Goal: Task Accomplishment & Management: Manage account settings

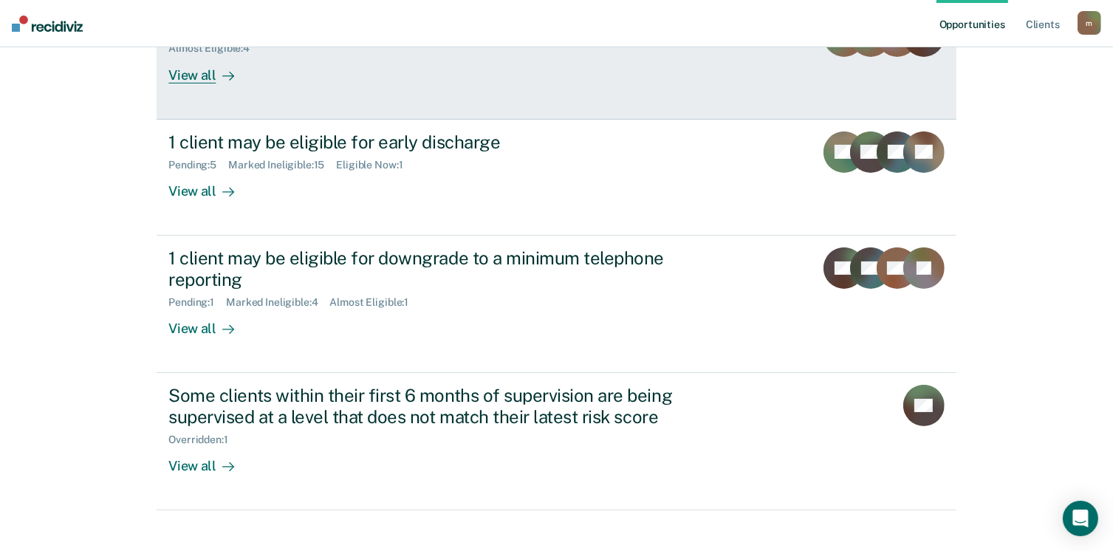
scroll to position [222, 0]
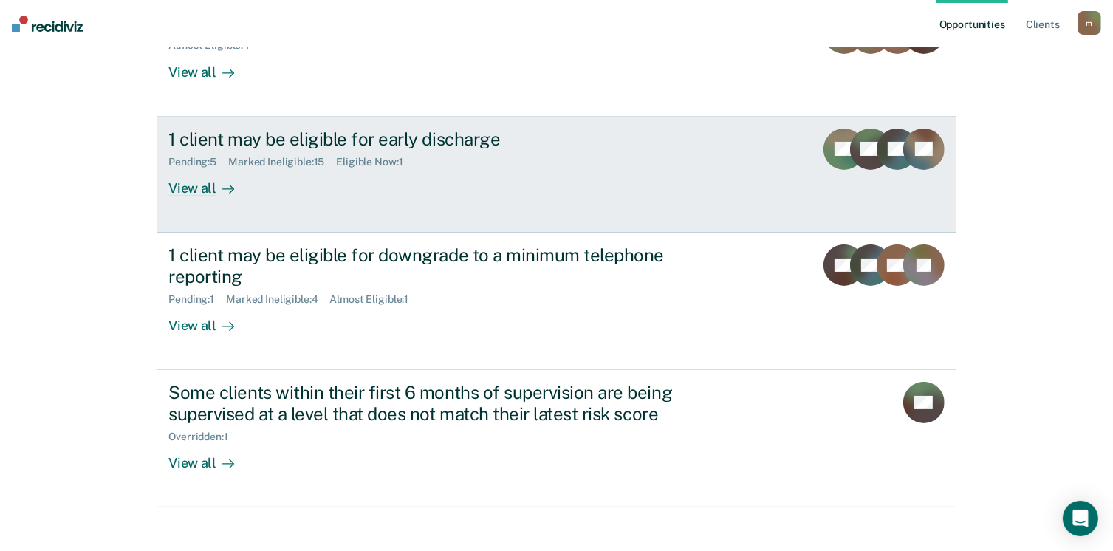
click at [198, 192] on div "View all" at bounding box center [209, 182] width 83 height 29
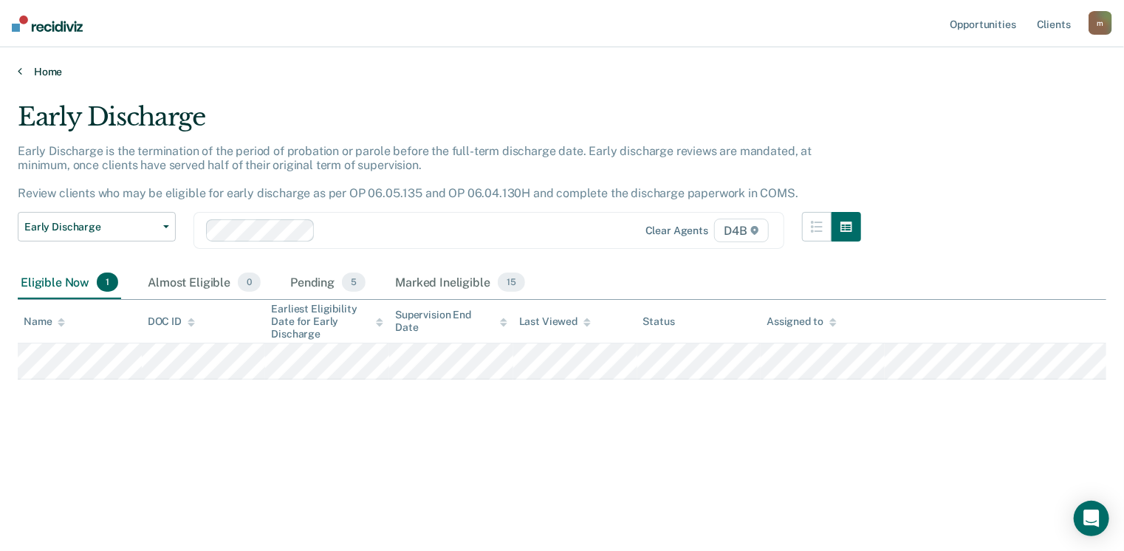
click at [44, 72] on link "Home" at bounding box center [562, 71] width 1088 height 13
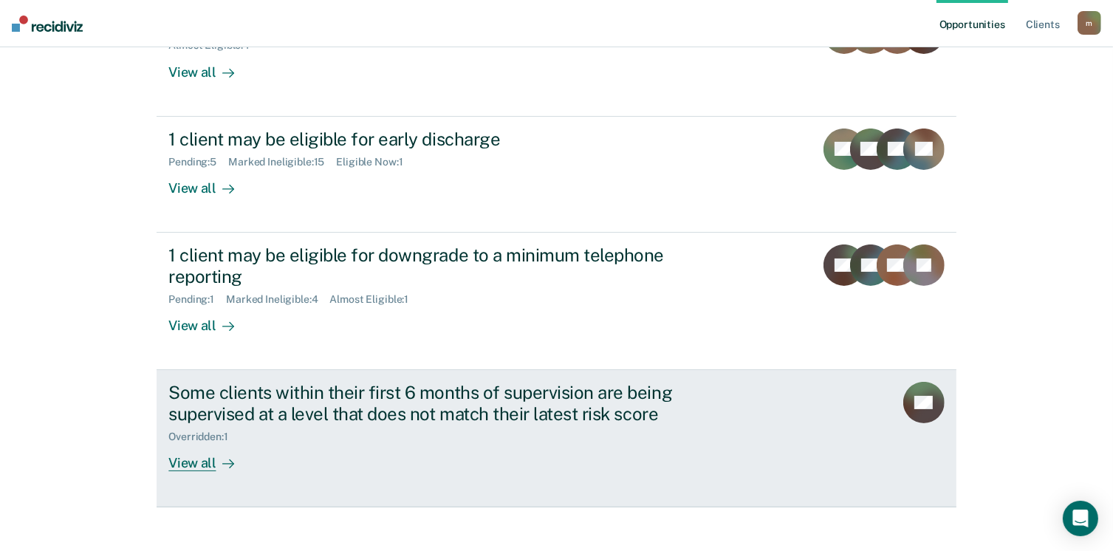
scroll to position [236, 0]
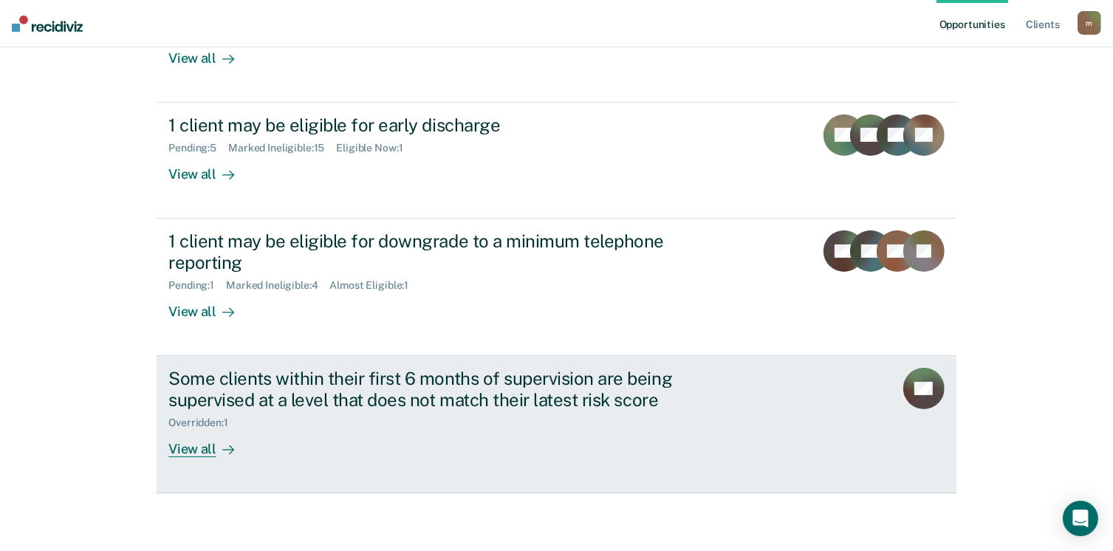
click at [207, 446] on div "View all" at bounding box center [209, 442] width 83 height 29
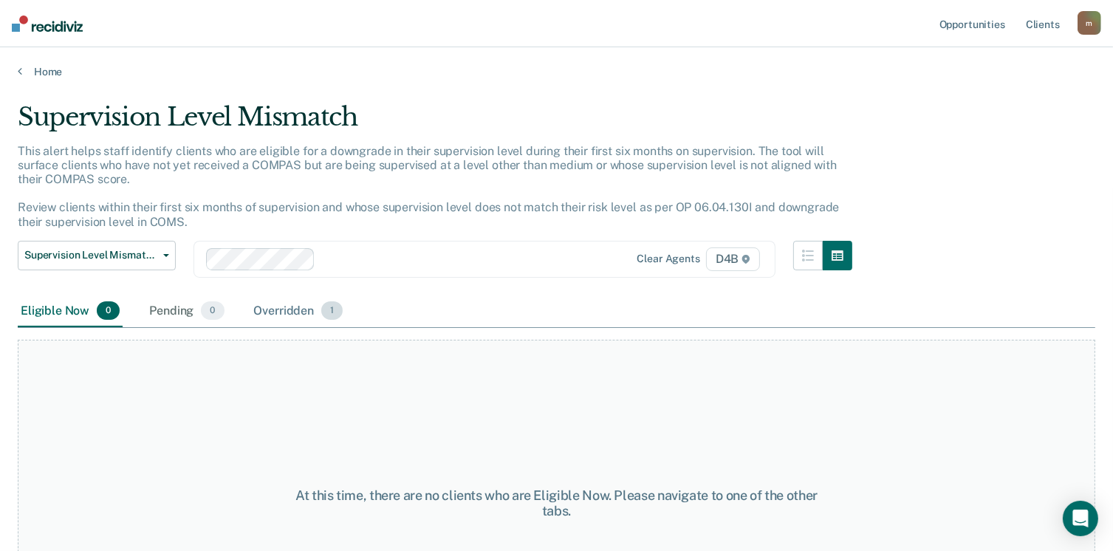
click at [308, 312] on div "Overridden 1" at bounding box center [298, 311] width 95 height 32
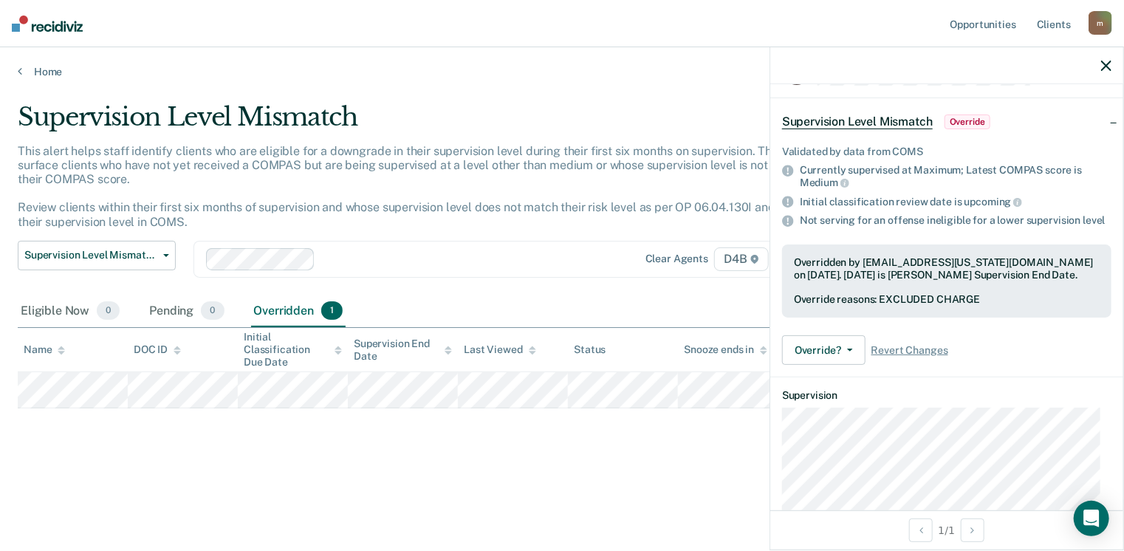
scroll to position [12, 0]
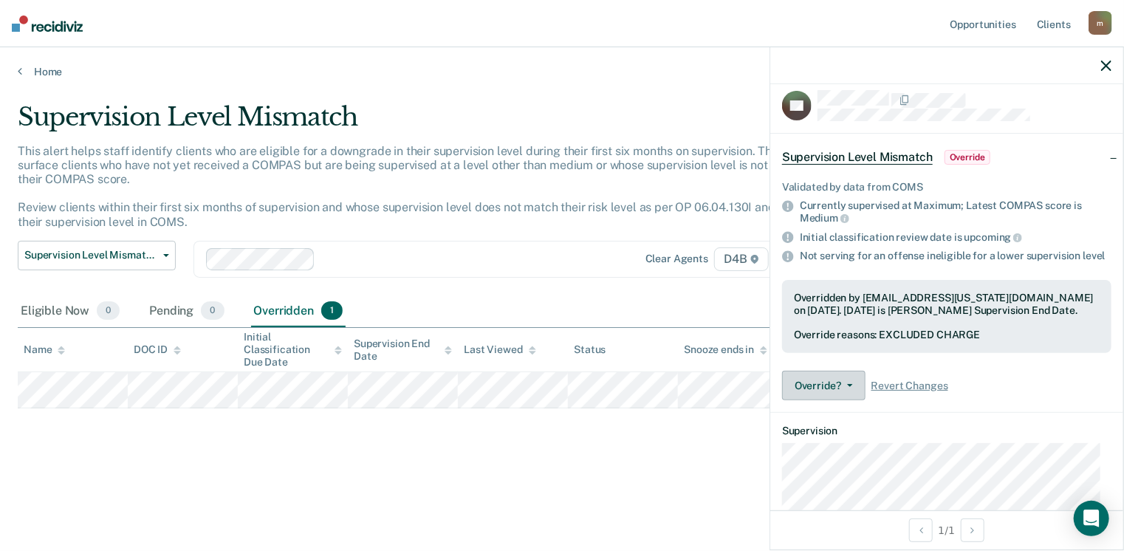
click at [847, 387] on icon "button" at bounding box center [850, 385] width 6 height 3
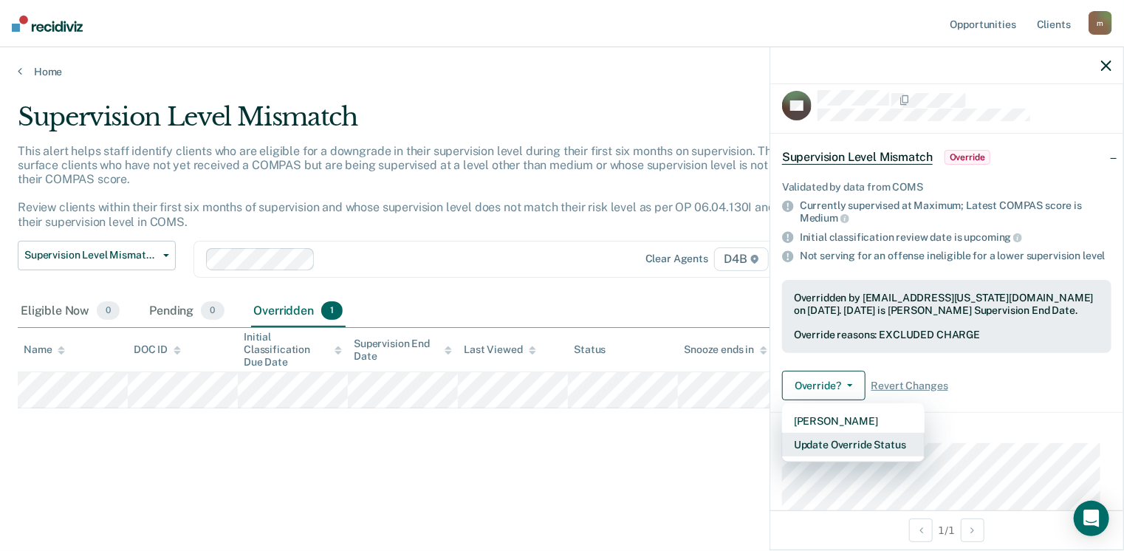
click at [880, 453] on button "Update Override Status" at bounding box center [853, 445] width 143 height 24
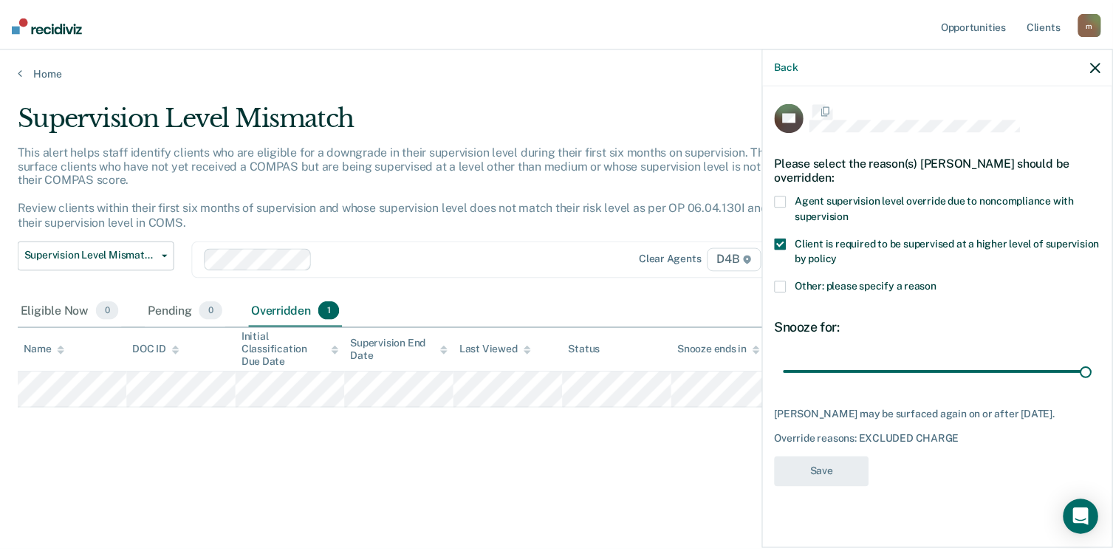
scroll to position [0, 0]
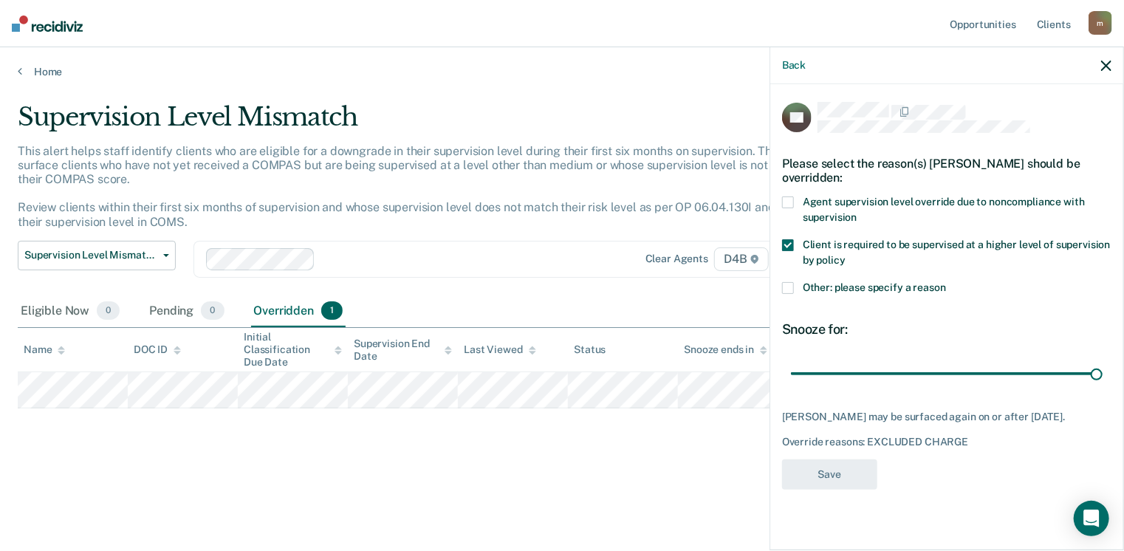
click at [423, 452] on div "Supervision Level Mismatch This alert helps staff identify clients who are elig…" at bounding box center [562, 294] width 1088 height 385
click at [49, 65] on link "Home" at bounding box center [562, 71] width 1088 height 13
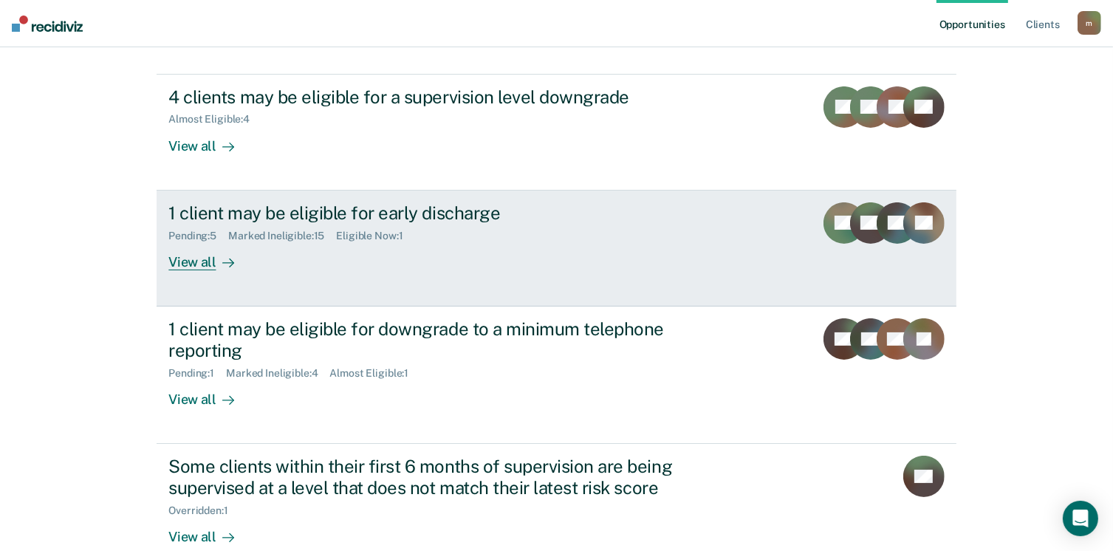
scroll to position [74, 0]
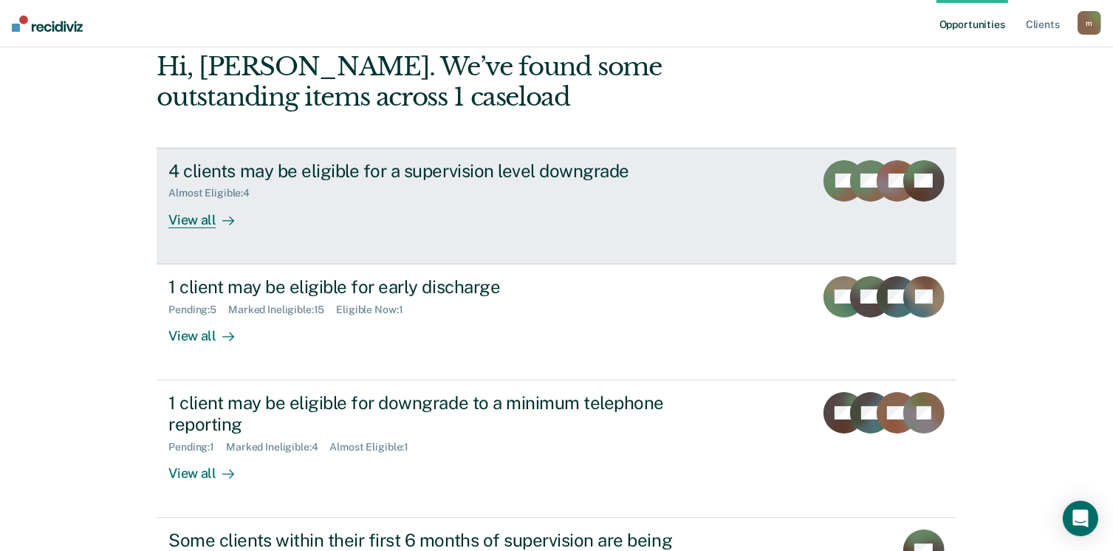
click at [203, 224] on div "View all" at bounding box center [209, 213] width 83 height 29
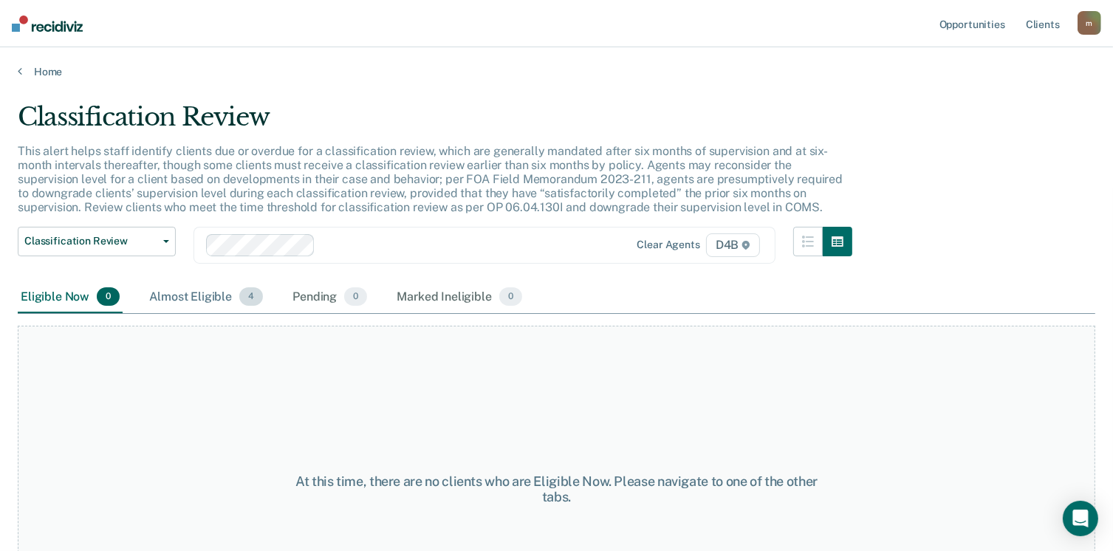
click at [210, 298] on div "Almost Eligible 4" at bounding box center [206, 297] width 120 height 32
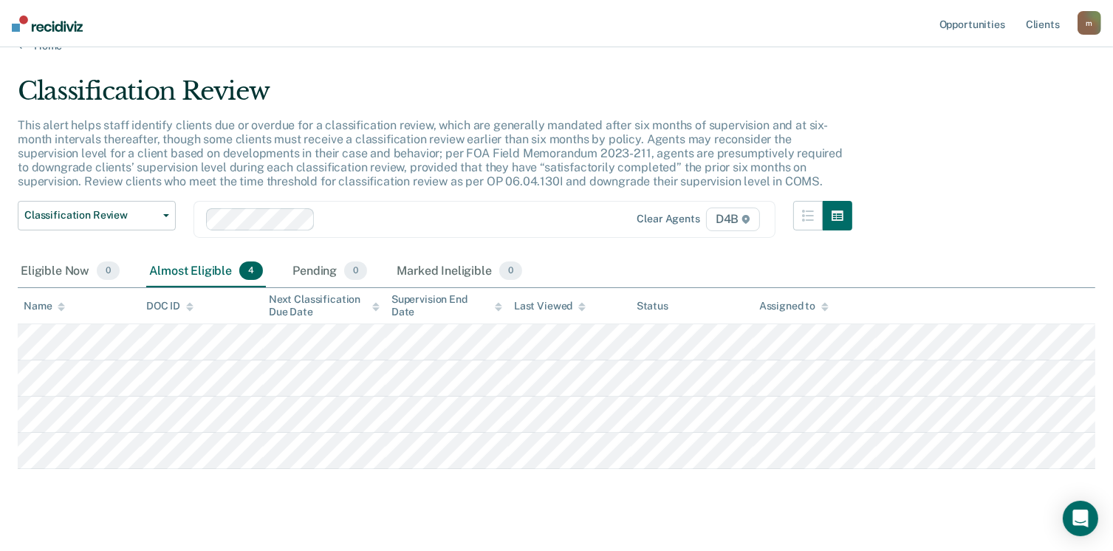
scroll to position [48, 0]
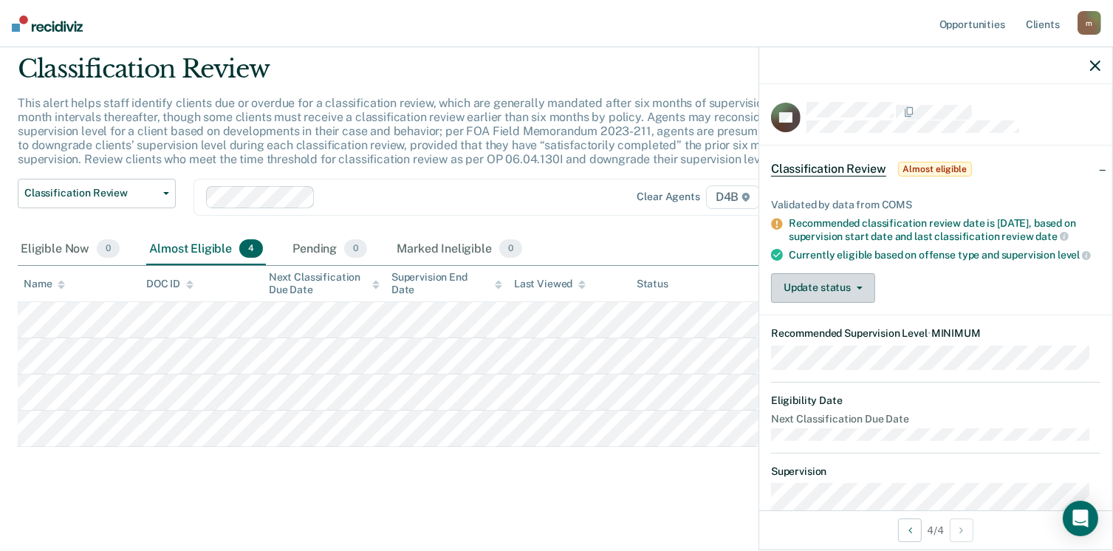
click at [826, 303] on button "Update status" at bounding box center [823, 288] width 104 height 30
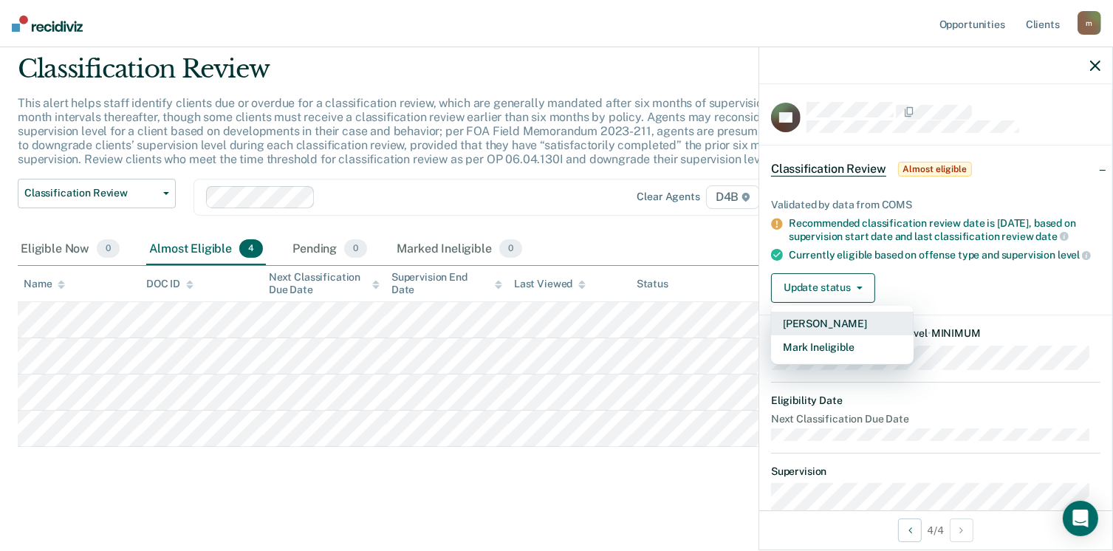
click at [859, 335] on button "[PERSON_NAME]" at bounding box center [842, 324] width 143 height 24
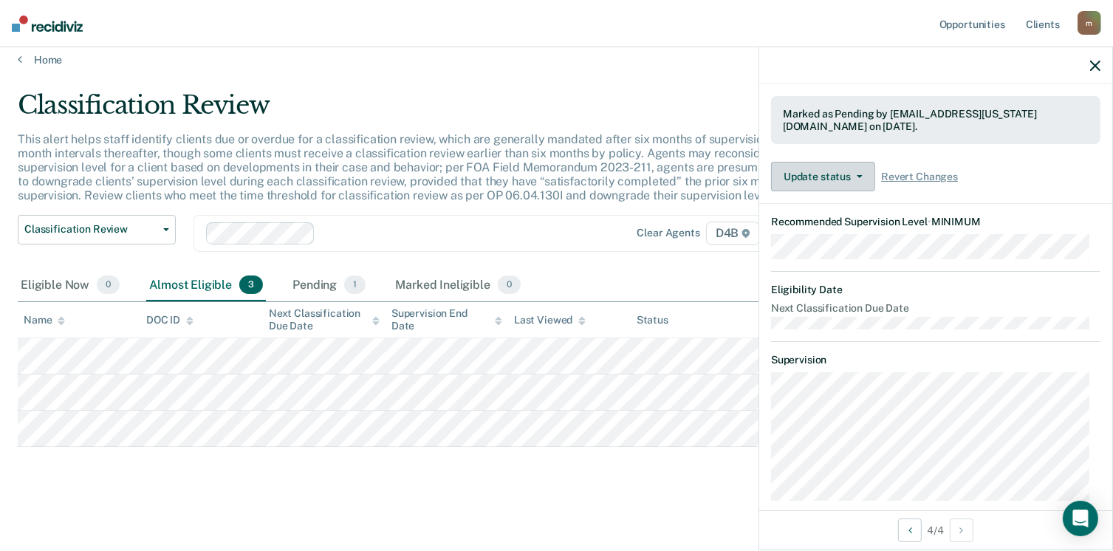
scroll to position [334, 0]
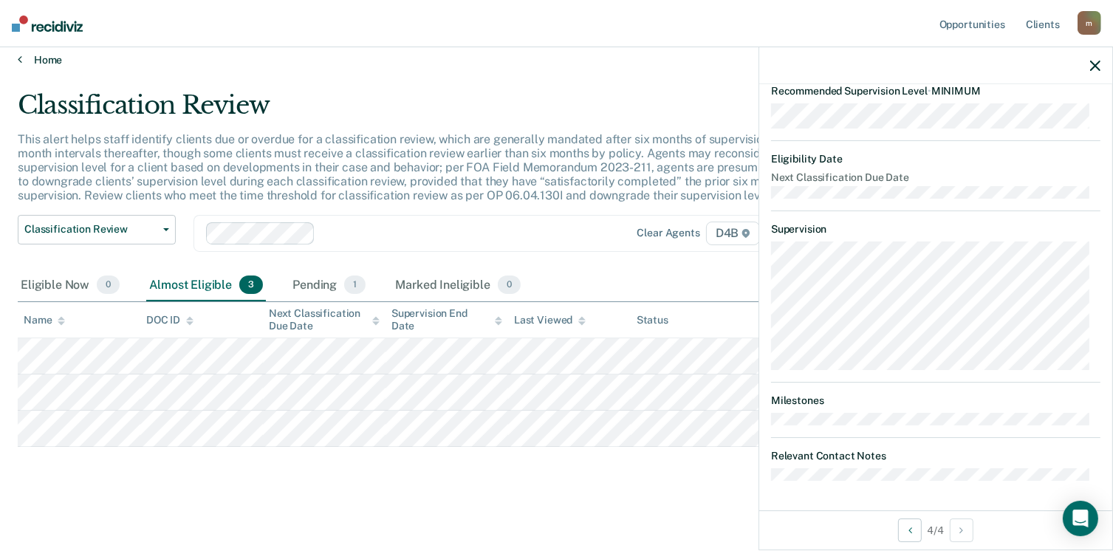
click at [50, 56] on link "Home" at bounding box center [556, 59] width 1077 height 13
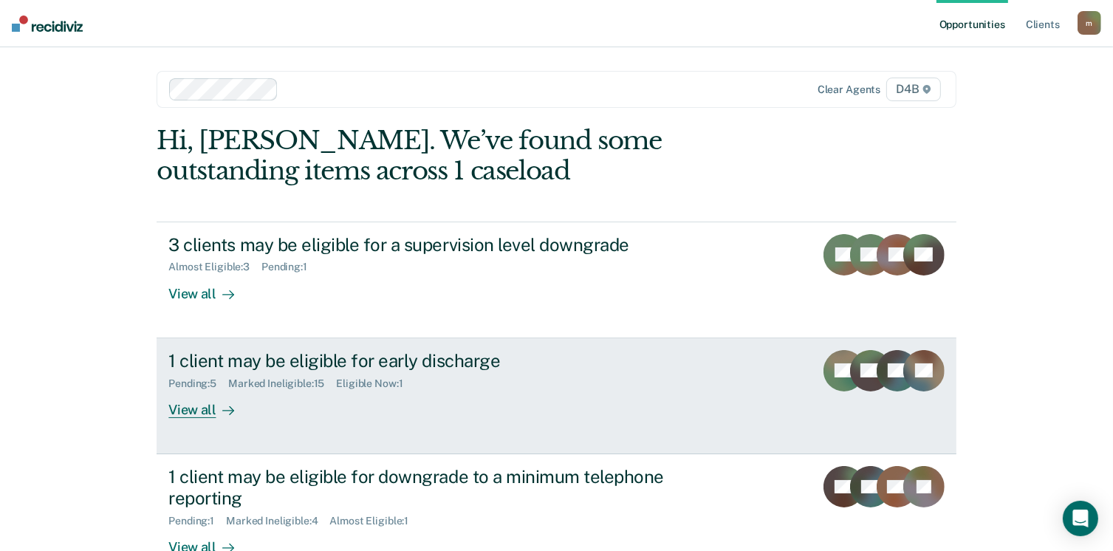
click at [206, 407] on div "View all" at bounding box center [209, 403] width 83 height 29
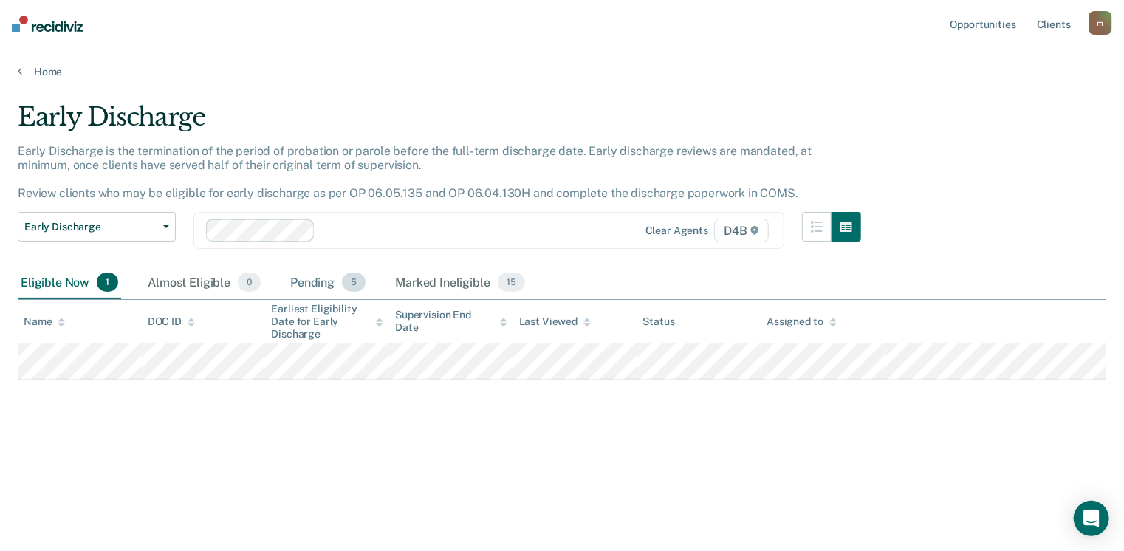
click at [304, 277] on div "Pending 5" at bounding box center [327, 283] width 81 height 32
